Goal: Communication & Community: Answer question/provide support

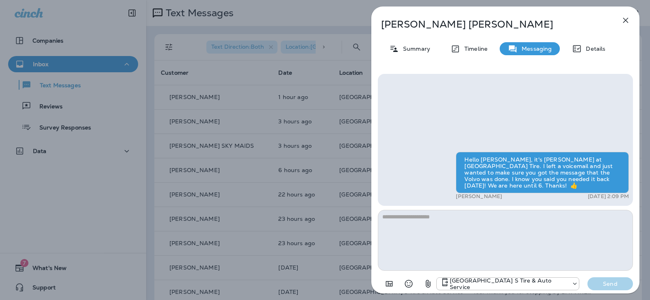
click at [261, 141] on div "Kevin Wilmore Summary Timeline Messaging Details Hello Kevin, it's Rick at Bay …" at bounding box center [325, 150] width 650 height 300
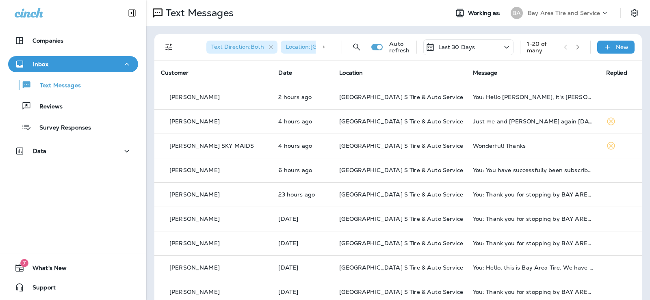
click at [365, 143] on span "[GEOGRAPHIC_DATA] S Tire & Auto Service" at bounding box center [401, 145] width 124 height 7
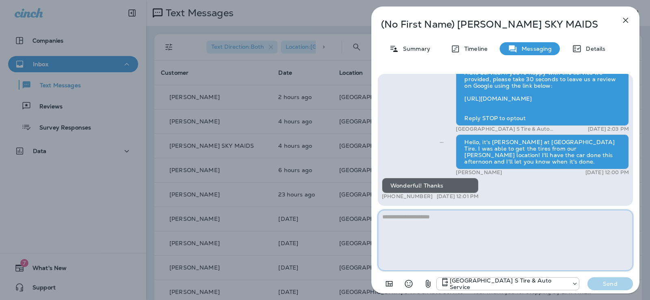
click at [417, 216] on textarea at bounding box center [505, 240] width 255 height 61
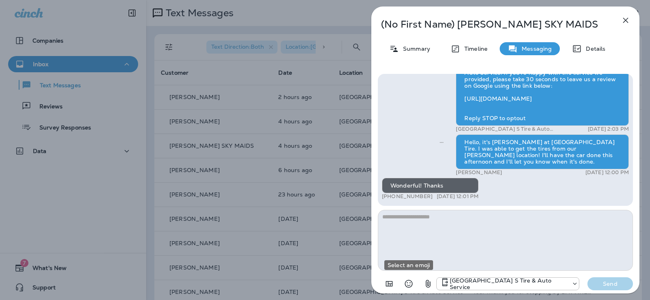
drag, startPoint x: 406, startPoint y: 283, endPoint x: 277, endPoint y: 296, distance: 129.9
click at [406, 283] on icon "Select an emoji" at bounding box center [409, 284] width 10 height 10
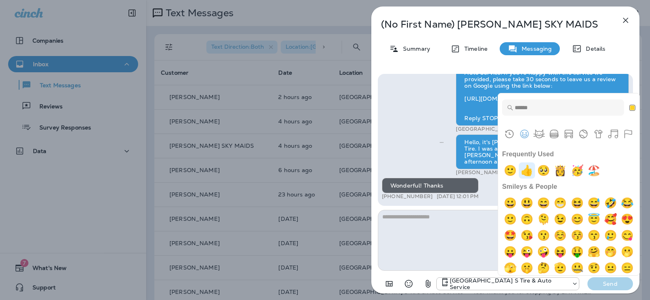
click at [531, 169] on img "+1" at bounding box center [527, 171] width 16 height 16
type textarea "**"
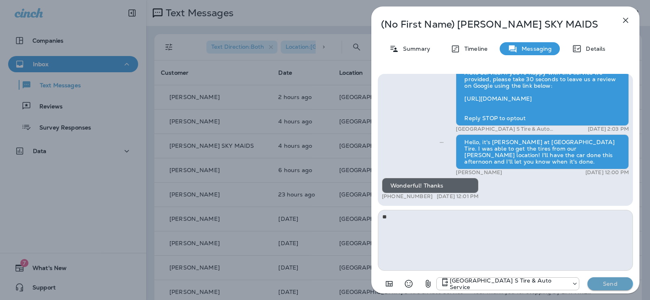
click at [610, 283] on p "Send" at bounding box center [610, 283] width 34 height 7
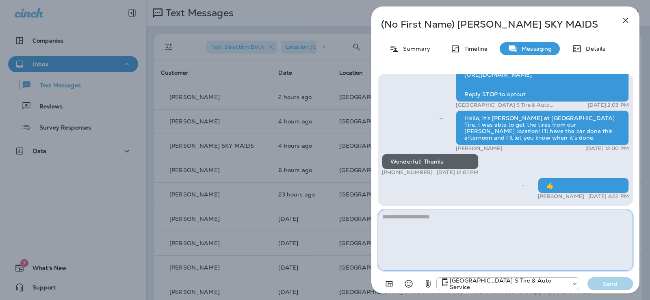
click at [413, 218] on textarea at bounding box center [505, 240] width 255 height 61
type textarea "*"
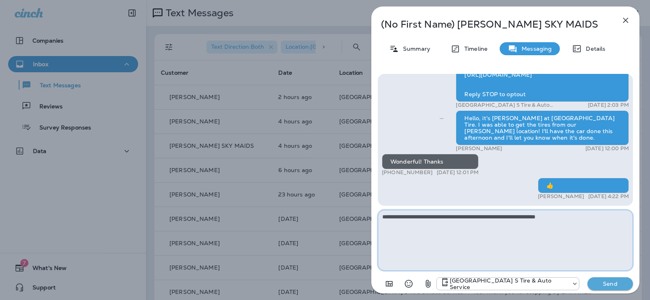
type textarea "**********"
click at [615, 281] on p "Send" at bounding box center [610, 283] width 34 height 7
